Goal: Information Seeking & Learning: Find specific fact

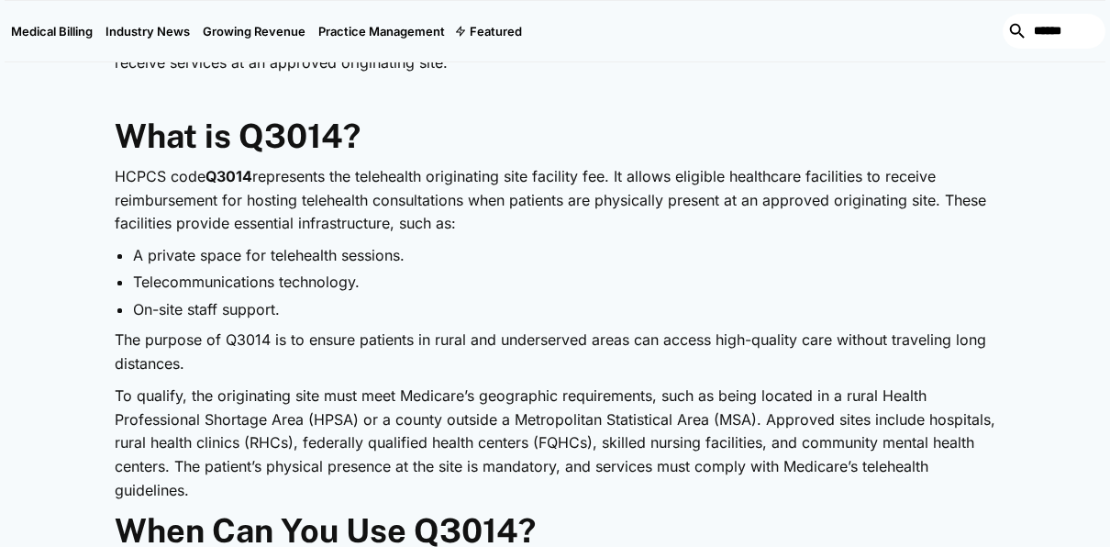
scroll to position [917, 0]
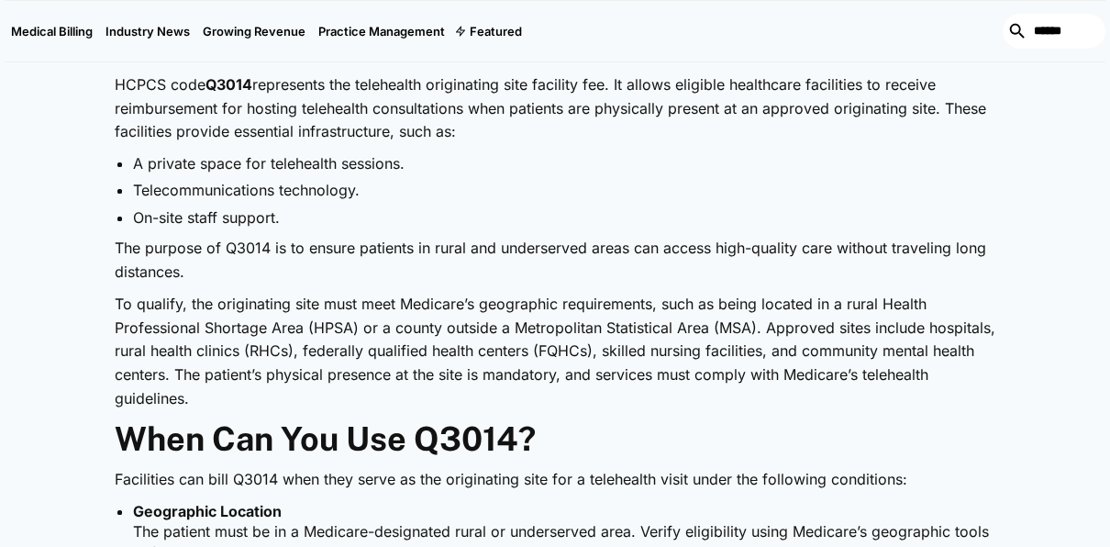
drag, startPoint x: 119, startPoint y: 239, endPoint x: 294, endPoint y: 267, distance: 177.3
click at [294, 267] on p "The purpose of Q3014 is to ensure patients in rural and underserved areas can a…" at bounding box center [555, 260] width 880 height 47
drag, startPoint x: 251, startPoint y: 275, endPoint x: 214, endPoint y: 275, distance: 37.6
click at [251, 275] on p "The purpose of Q3014 is to ensure patients in rural and underserved areas can a…" at bounding box center [555, 260] width 880 height 47
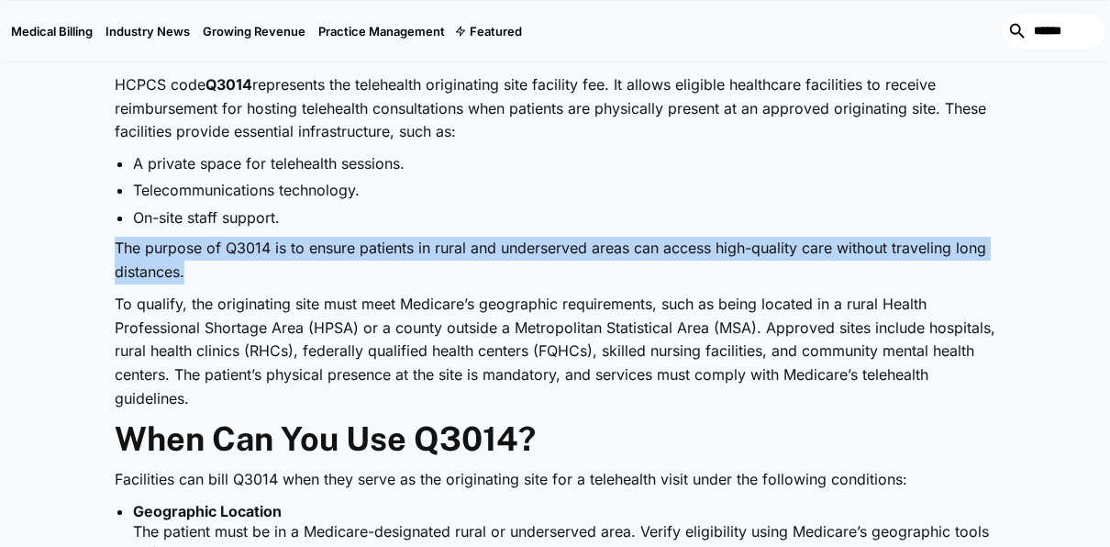
drag, startPoint x: 118, startPoint y: 248, endPoint x: 194, endPoint y: 268, distance: 78.7
click at [194, 268] on p "The purpose of Q3014 is to ensure patients in rural and underserved areas can a…" at bounding box center [555, 260] width 880 height 47
click at [260, 281] on p "The purpose of Q3014 is to ensure patients in rural and underserved areas can a…" at bounding box center [555, 260] width 880 height 47
drag, startPoint x: 115, startPoint y: 239, endPoint x: 221, endPoint y: 273, distance: 111.7
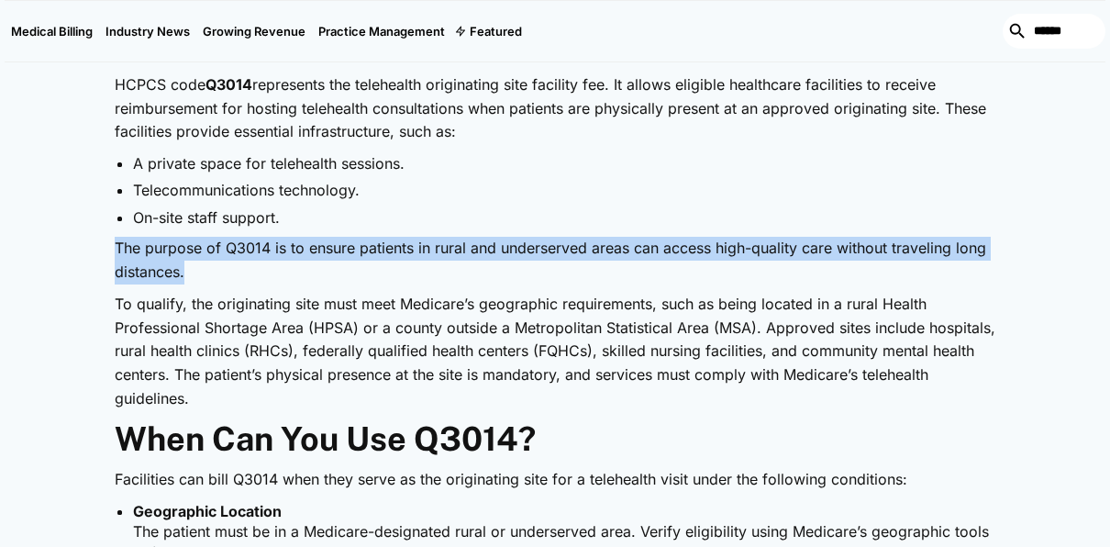
click at [221, 273] on p "The purpose of Q3014 is to ensure patients in rural and underserved areas can a…" at bounding box center [555, 260] width 880 height 47
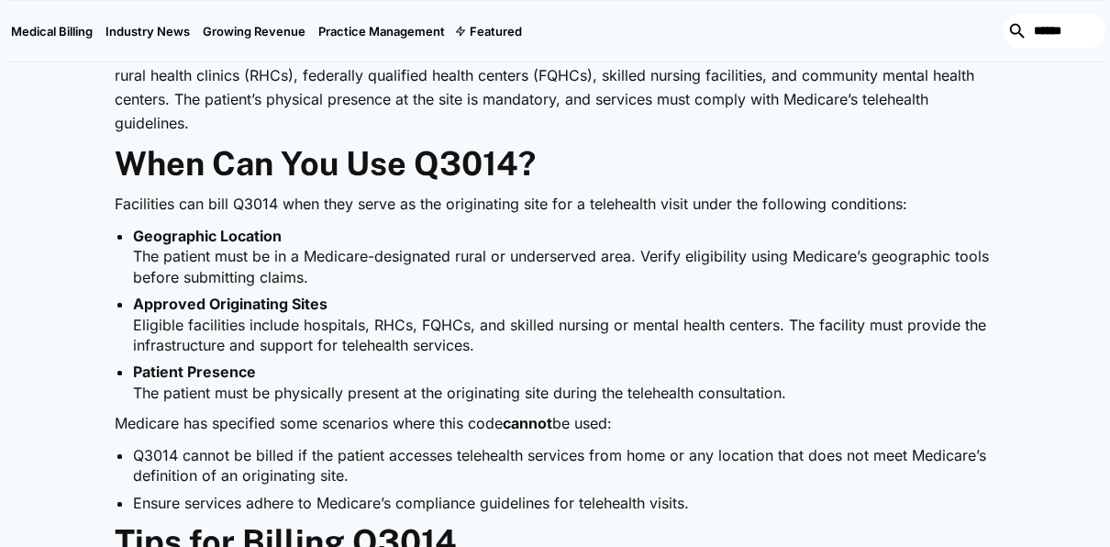
scroll to position [1284, 0]
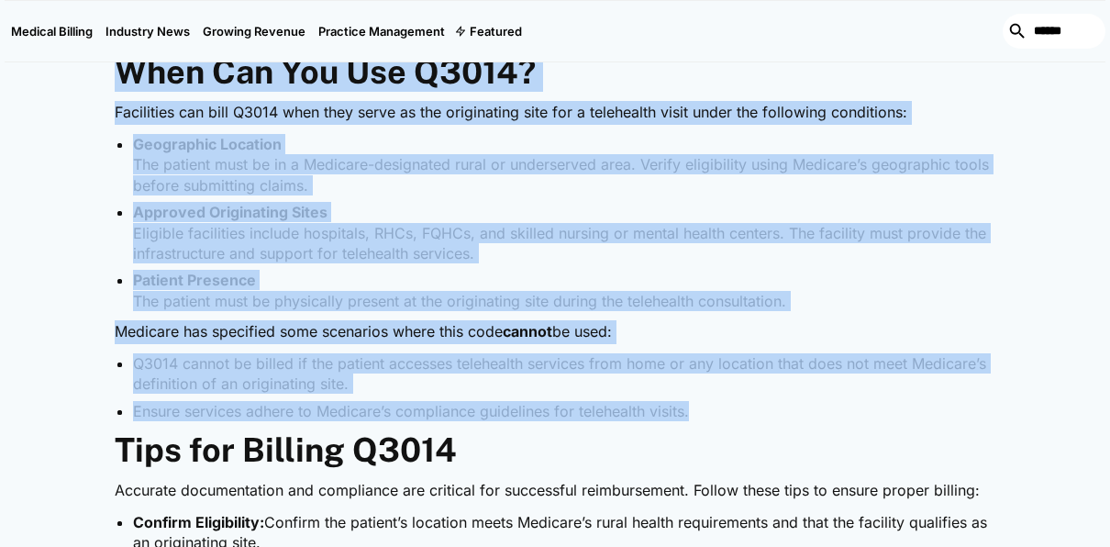
drag, startPoint x: 121, startPoint y: 72, endPoint x: 824, endPoint y: 409, distance: 779.4
click at [824, 409] on div "Telehealth is revolutionizing healthcare by increasing accessibility and conven…" at bounding box center [555, 519] width 880 height 2012
copy div "When Can You Use Q3014? Facilities can bill Q3014 when they serve as the origin…"
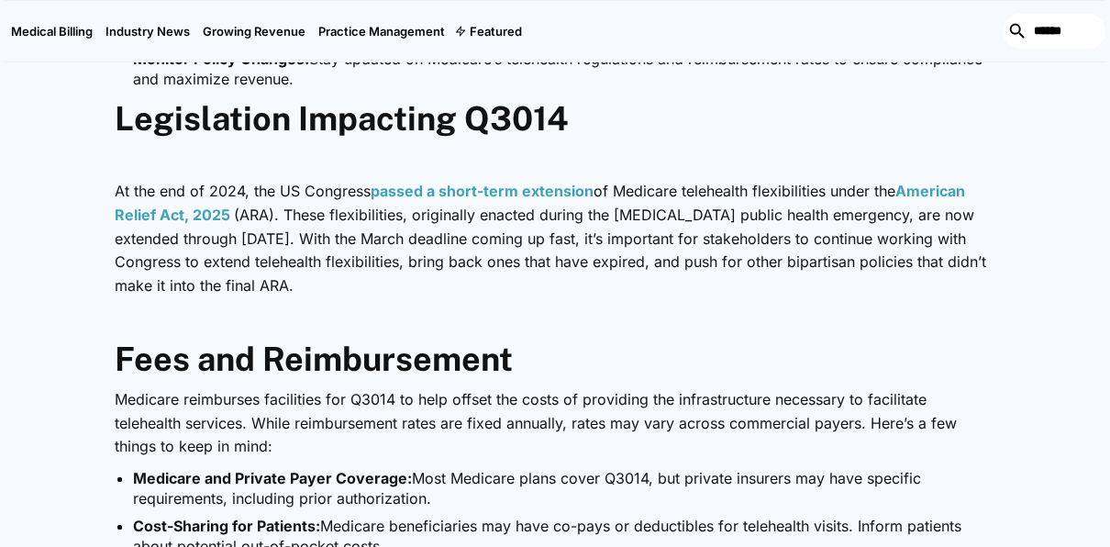
scroll to position [1834, 0]
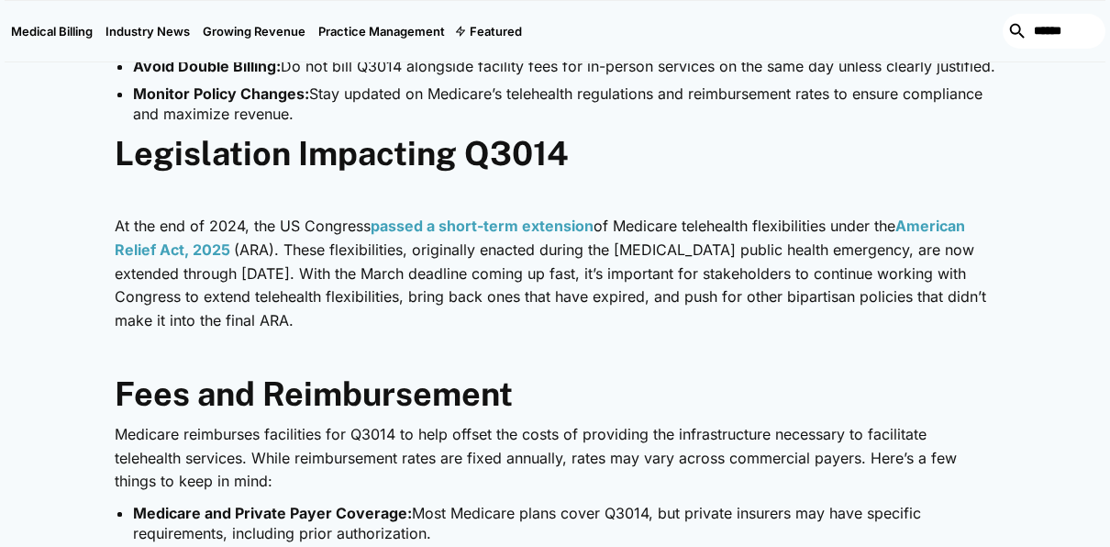
drag, startPoint x: 133, startPoint y: 165, endPoint x: 638, endPoint y: 334, distance: 532.8
copy div "Legislation Impacting Q3014 ‍ At the end of 2024, the US Congress passed a shor…"
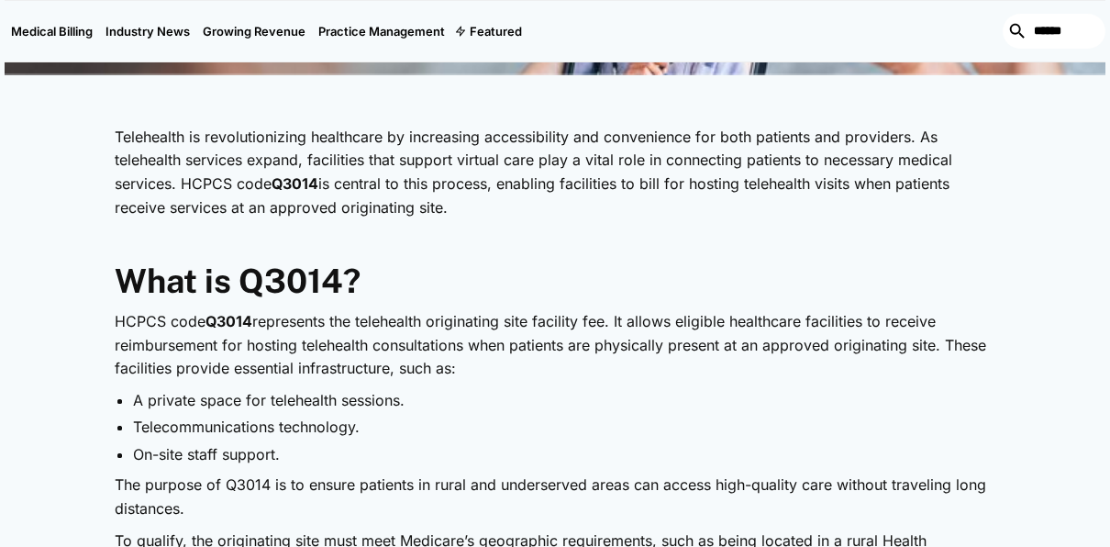
scroll to position [642, 0]
